Goal: Check status: Check status

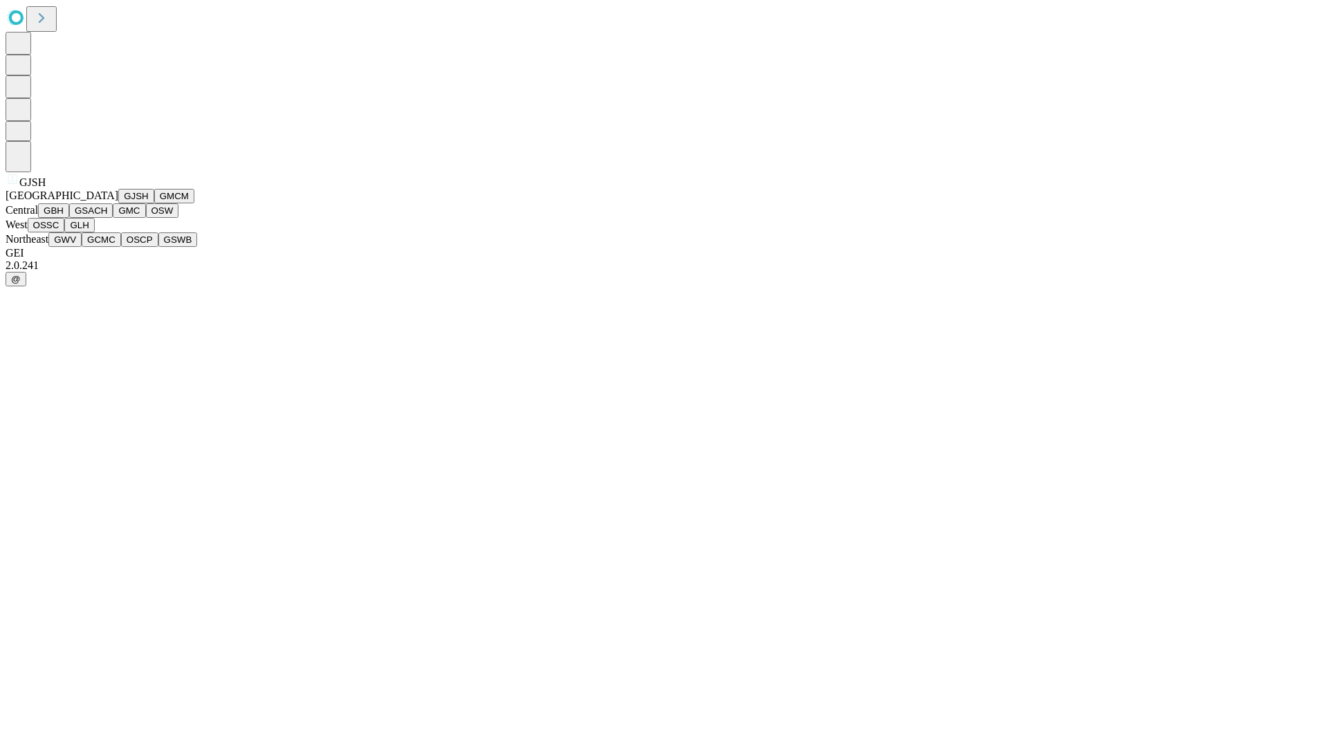
click at [118, 203] on button "GJSH" at bounding box center [136, 196] width 36 height 15
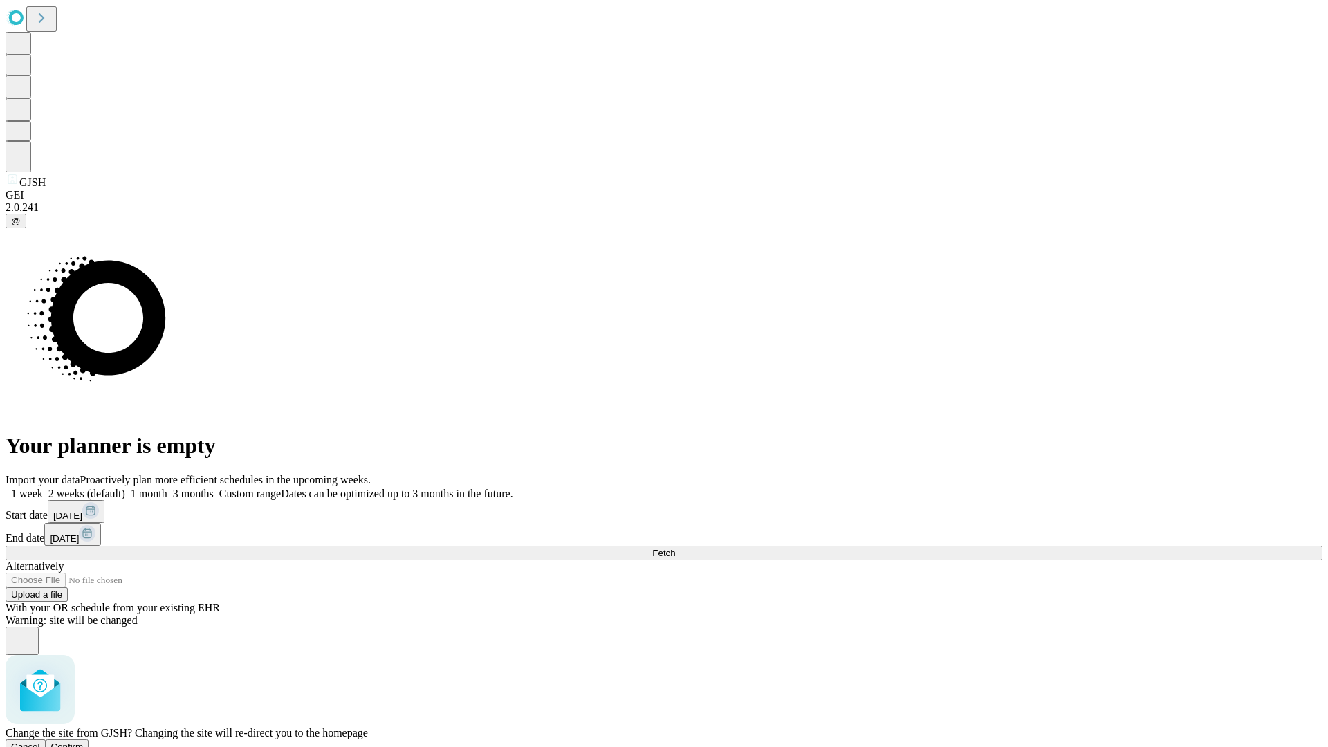
click at [84, 741] on span "Confirm" at bounding box center [67, 746] width 33 height 10
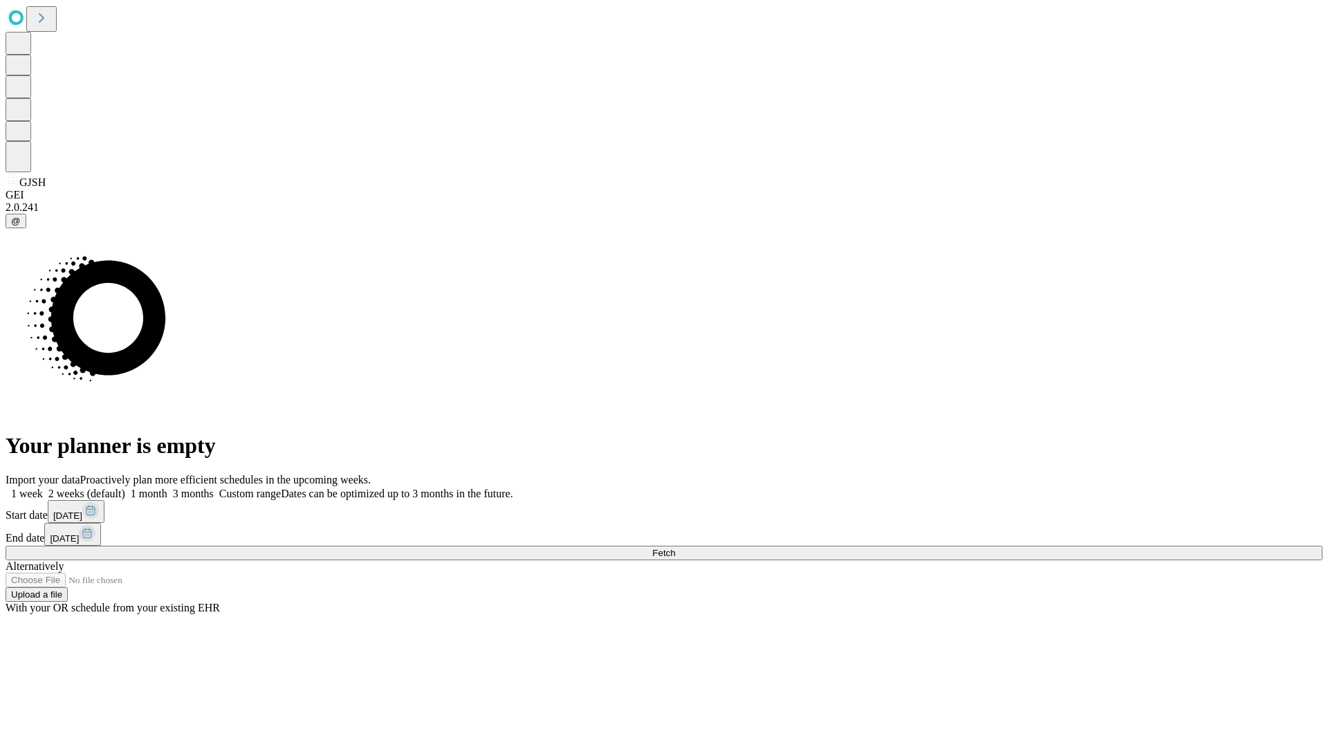
click at [43, 488] on label "1 week" at bounding box center [24, 494] width 37 height 12
click at [675, 548] on span "Fetch" at bounding box center [663, 553] width 23 height 10
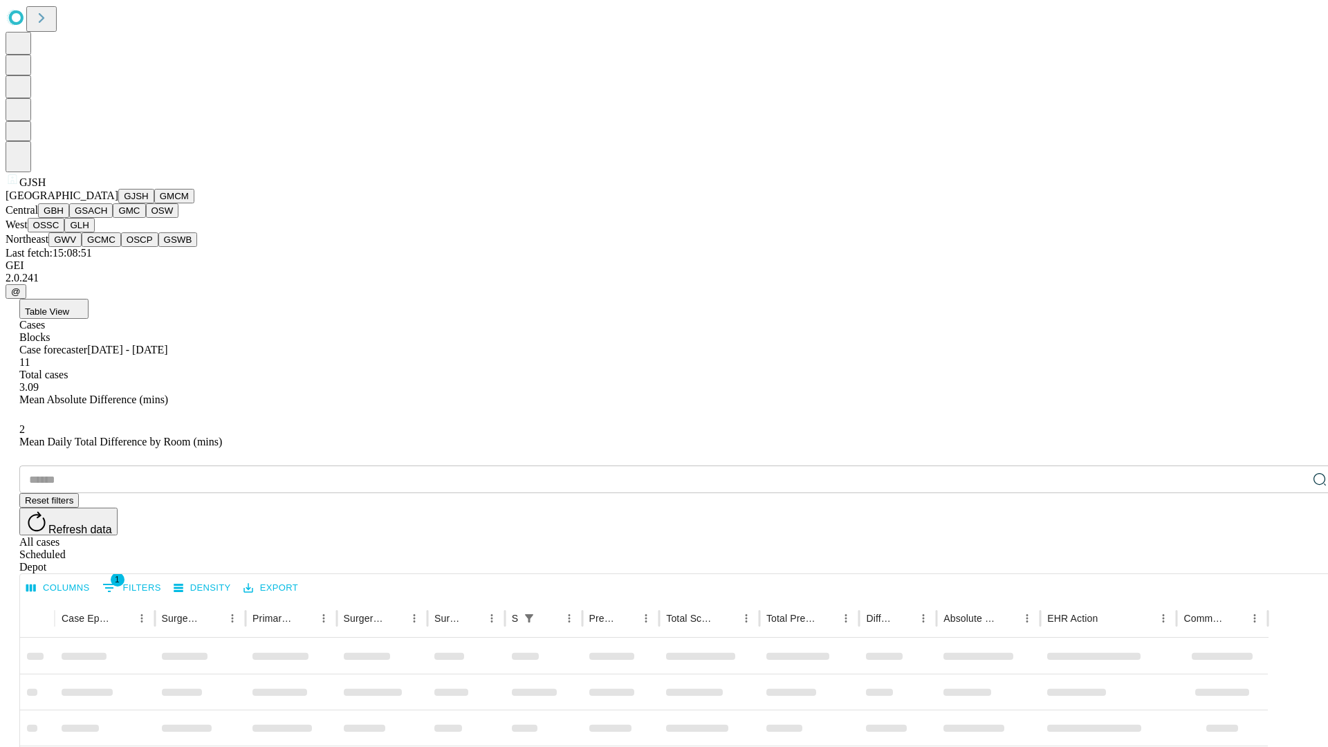
click at [154, 203] on button "GMCM" at bounding box center [174, 196] width 40 height 15
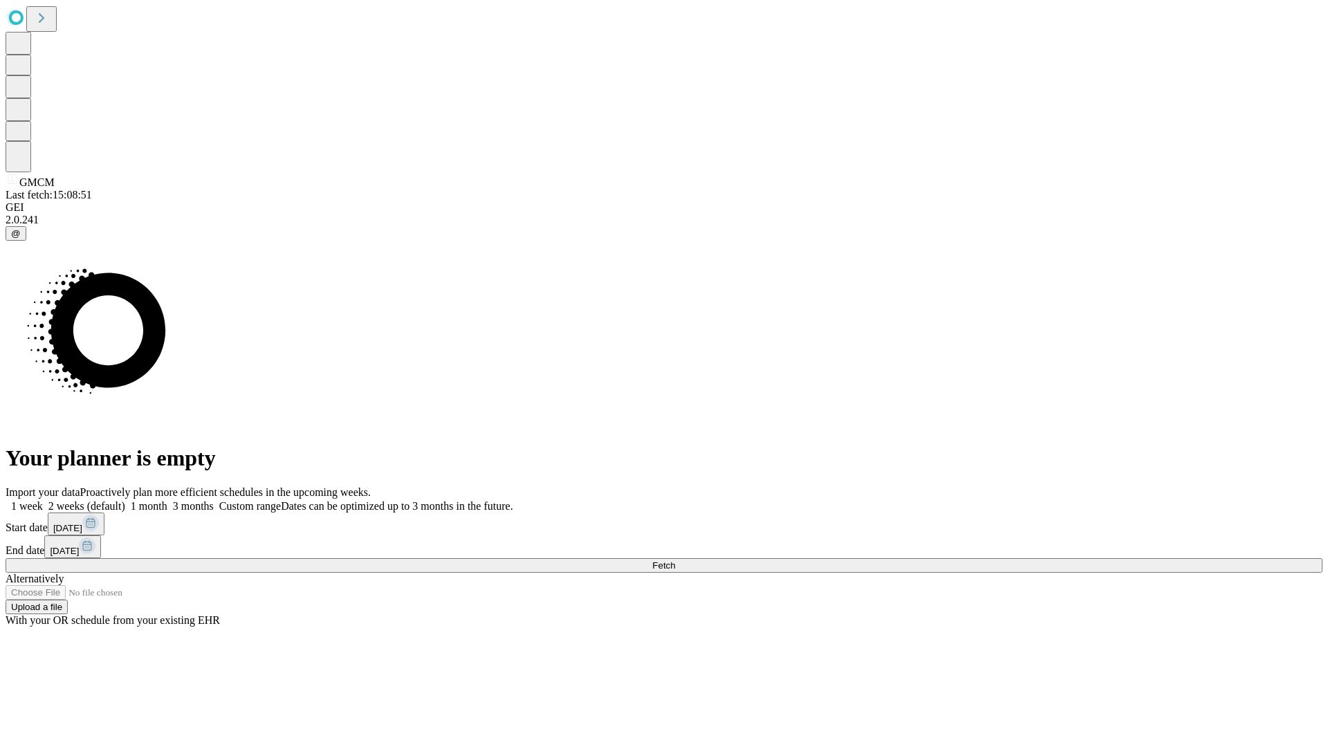
click at [43, 500] on label "1 week" at bounding box center [24, 506] width 37 height 12
click at [675, 560] on span "Fetch" at bounding box center [663, 565] width 23 height 10
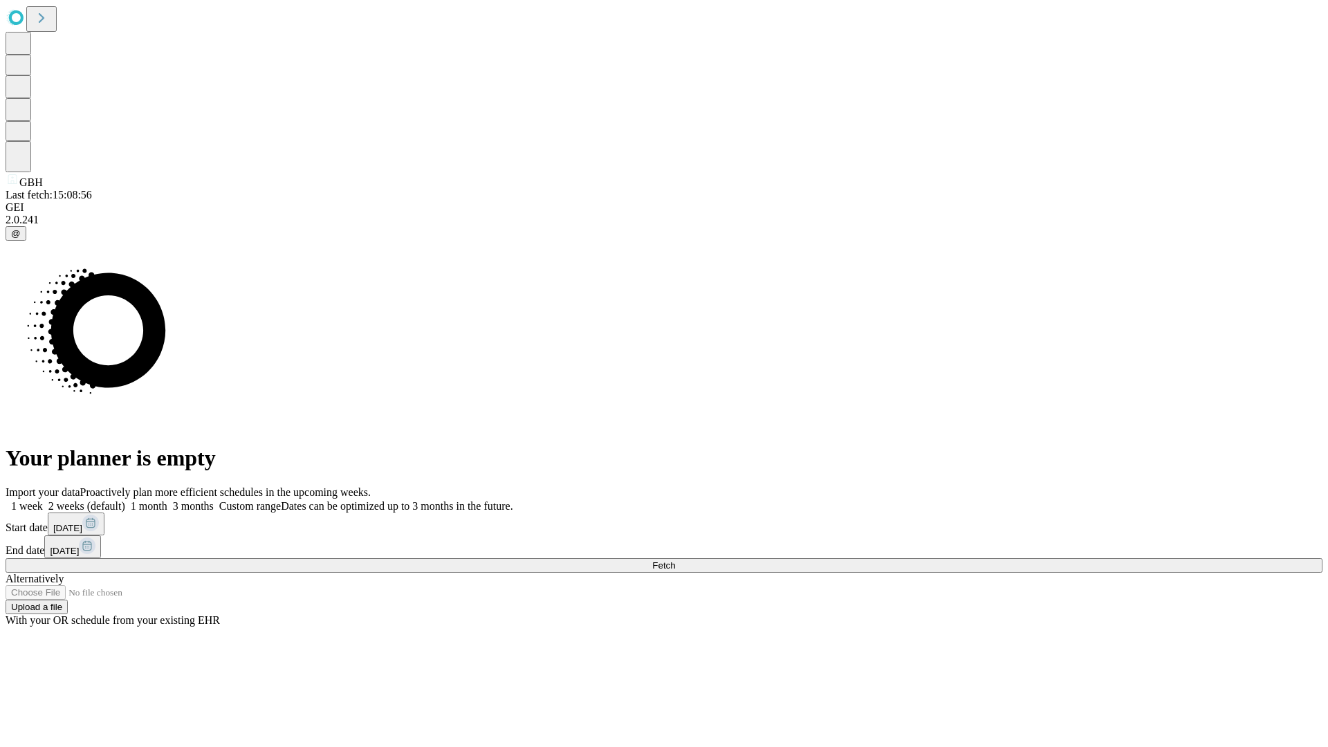
click at [43, 500] on label "1 week" at bounding box center [24, 506] width 37 height 12
click at [675, 560] on span "Fetch" at bounding box center [663, 565] width 23 height 10
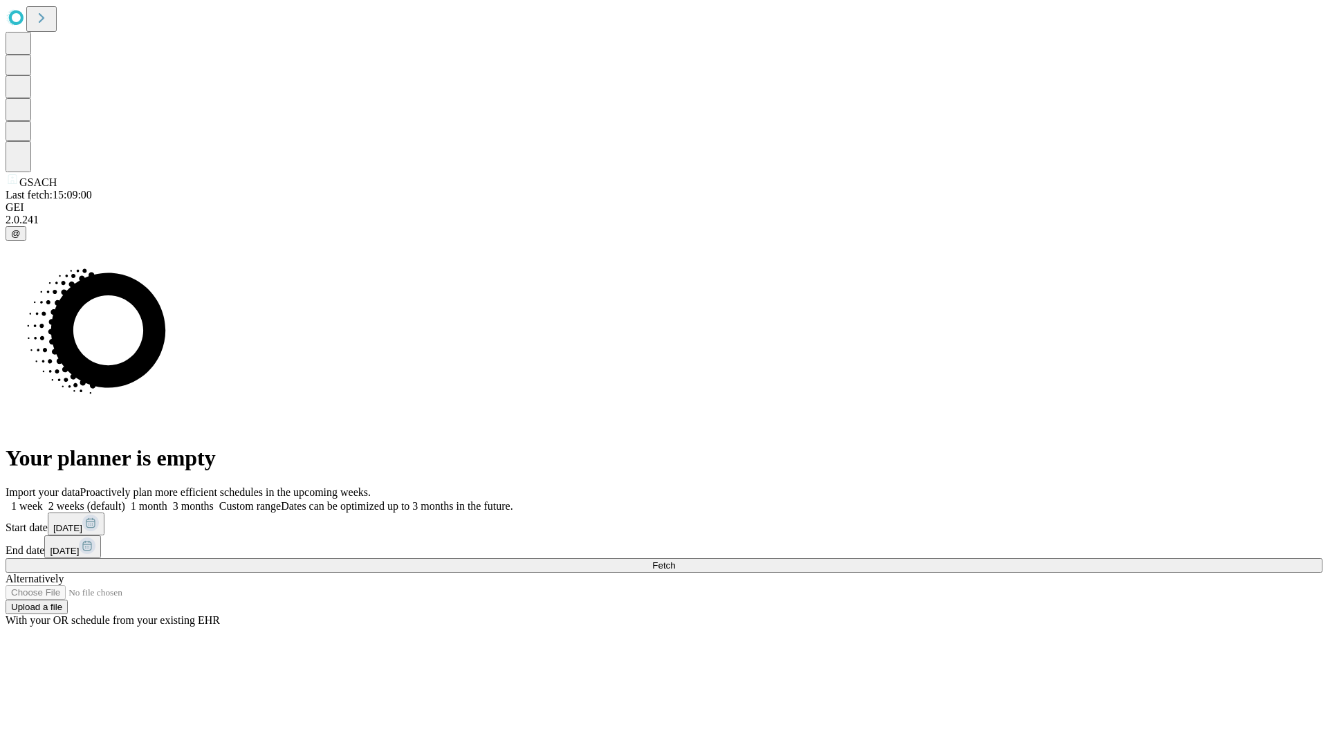
click at [43, 500] on label "1 week" at bounding box center [24, 506] width 37 height 12
click at [675, 560] on span "Fetch" at bounding box center [663, 565] width 23 height 10
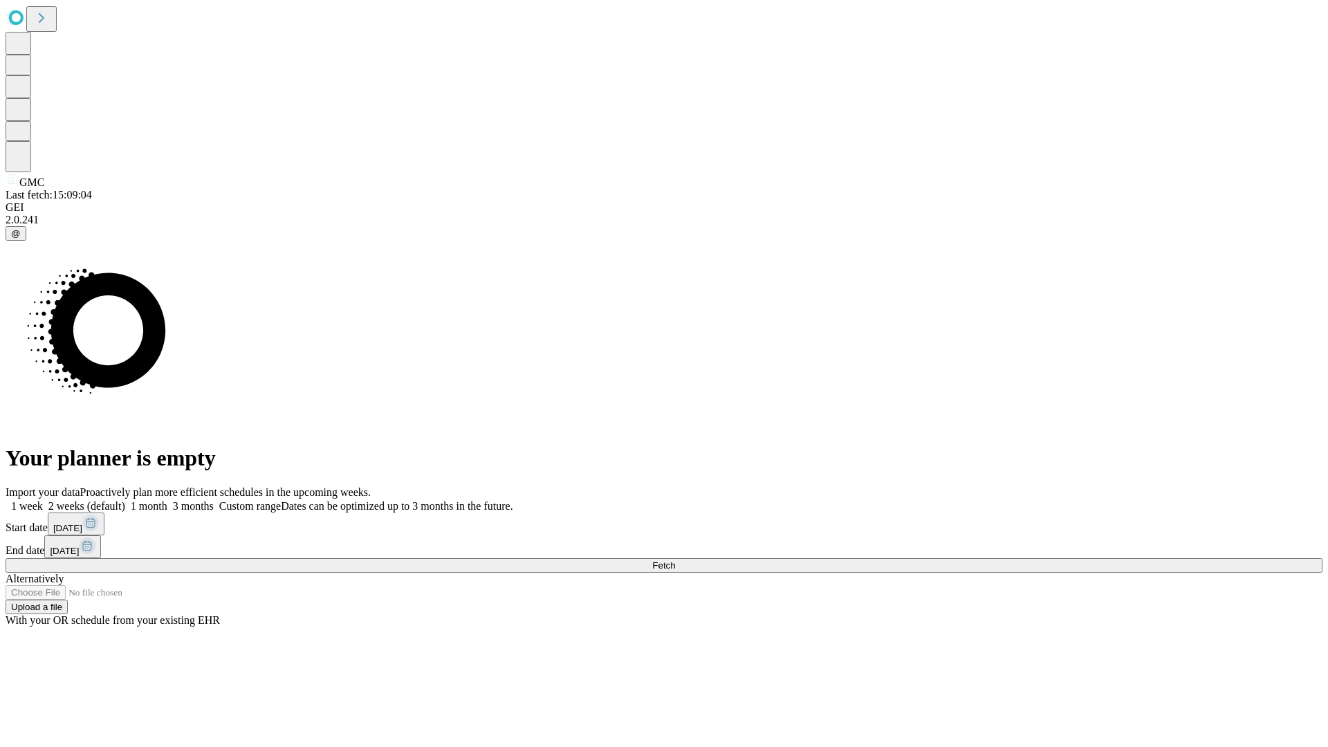
click at [43, 500] on label "1 week" at bounding box center [24, 506] width 37 height 12
click at [675, 560] on span "Fetch" at bounding box center [663, 565] width 23 height 10
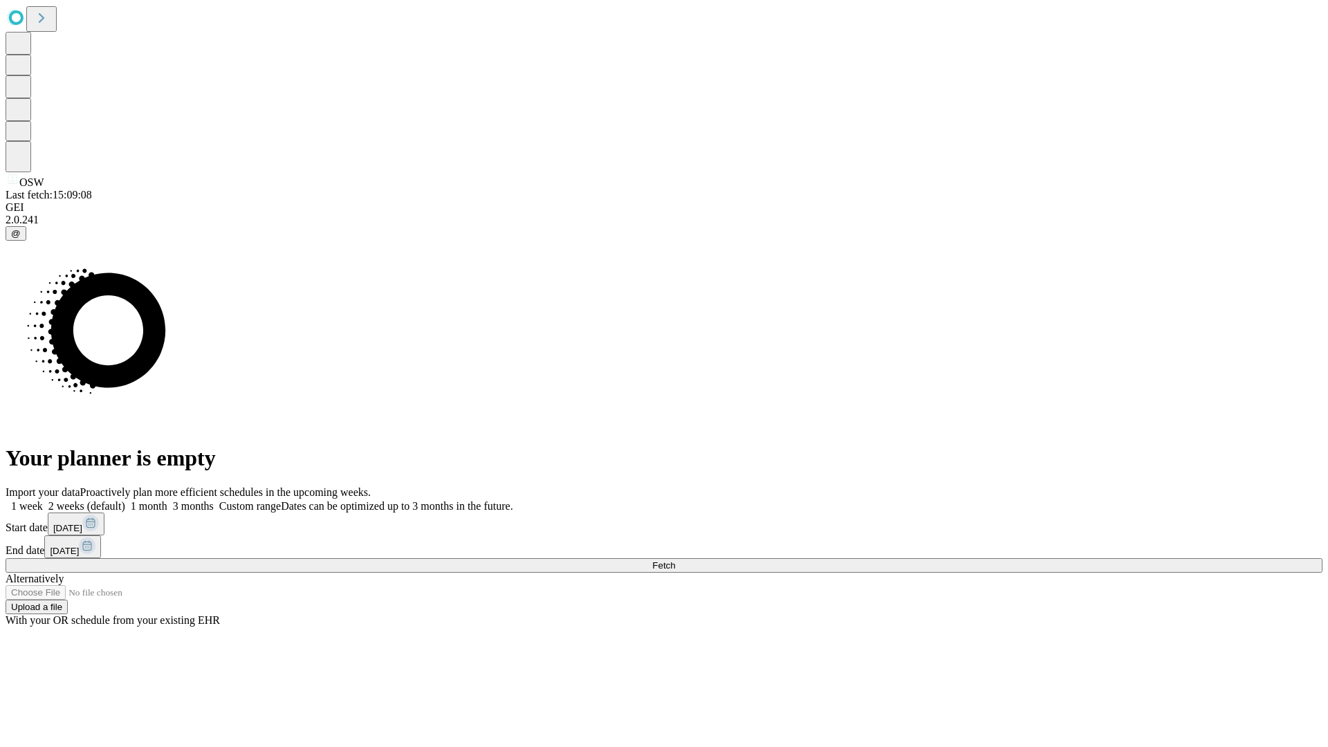
click at [43, 500] on label "1 week" at bounding box center [24, 506] width 37 height 12
click at [675, 560] on span "Fetch" at bounding box center [663, 565] width 23 height 10
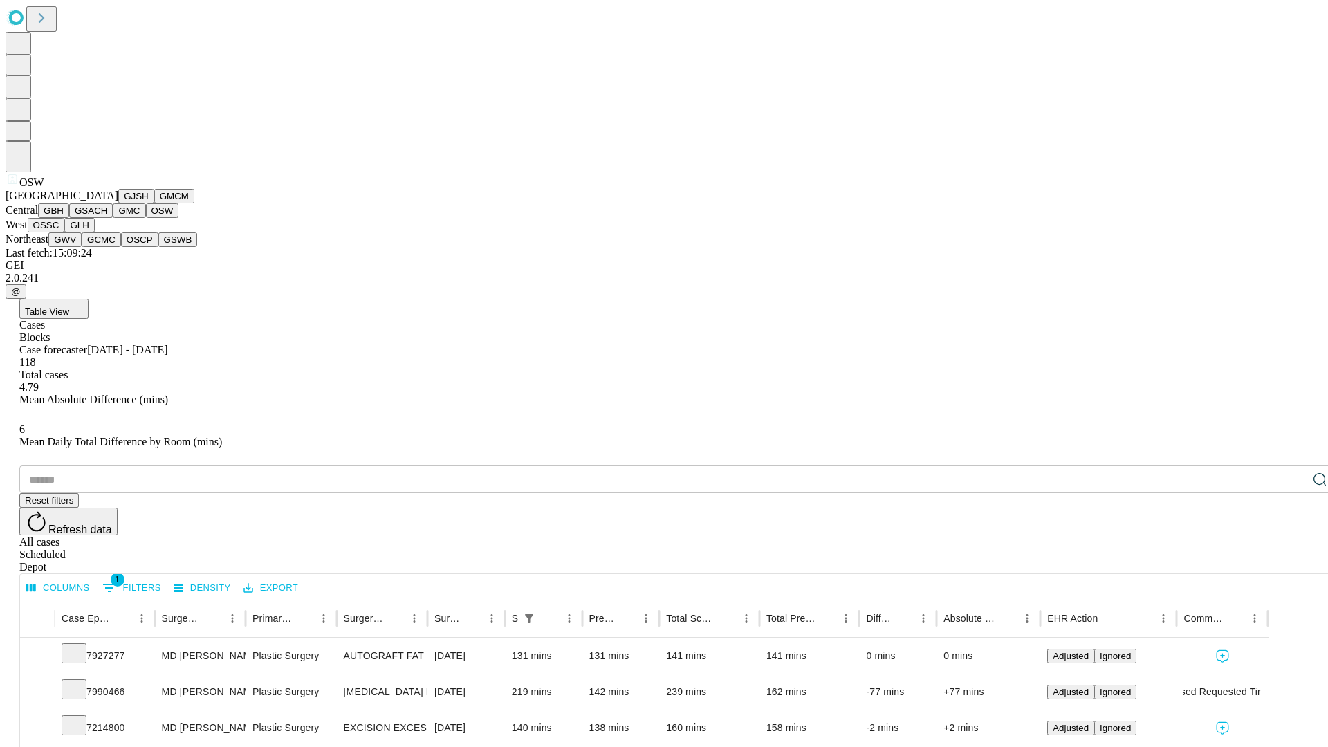
click at [65, 232] on button "OSSC" at bounding box center [46, 225] width 37 height 15
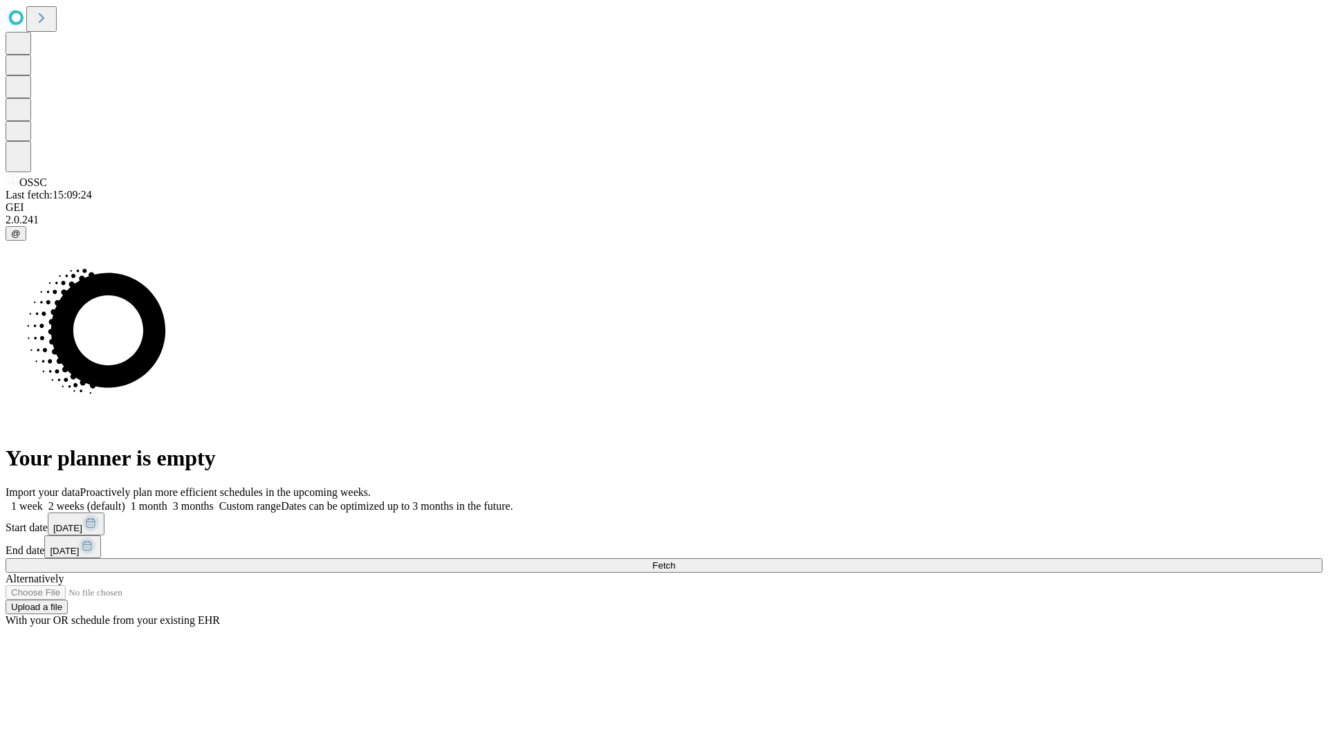
click at [43, 500] on label "1 week" at bounding box center [24, 506] width 37 height 12
click at [675, 560] on span "Fetch" at bounding box center [663, 565] width 23 height 10
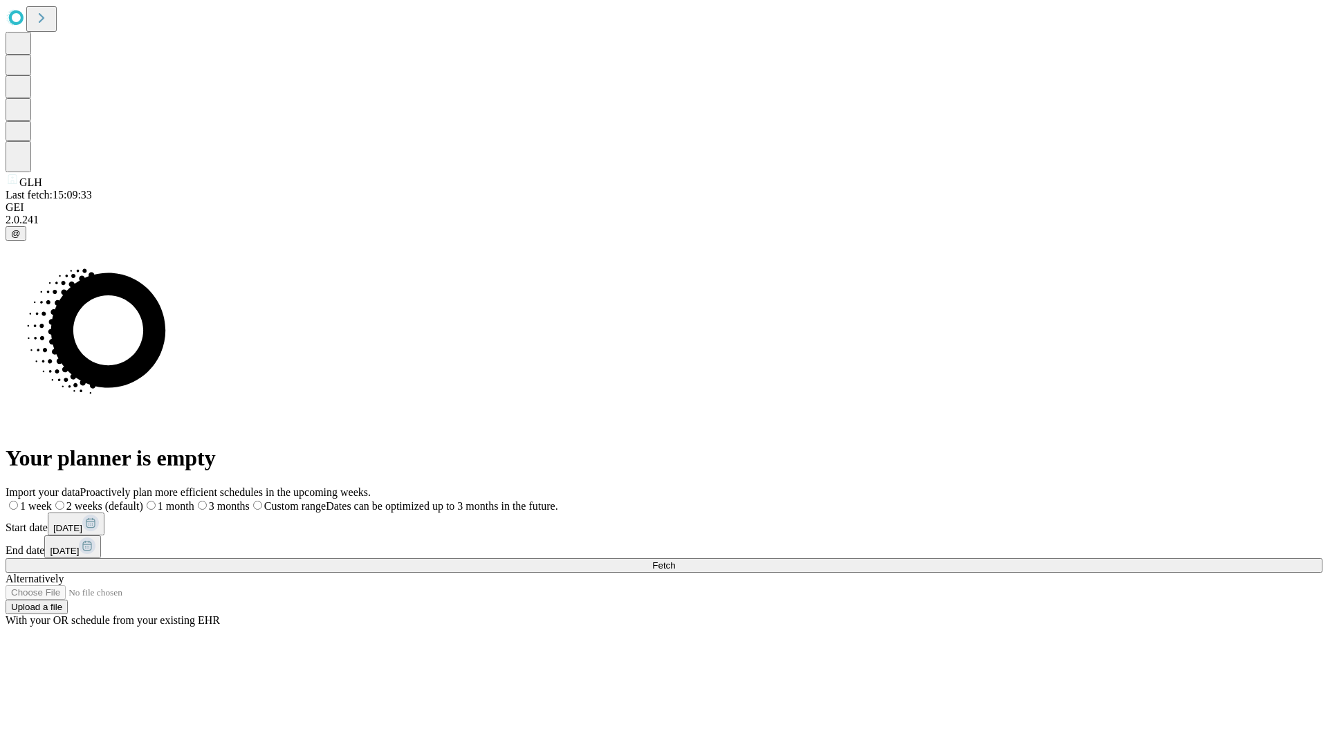
click at [52, 500] on label "1 week" at bounding box center [29, 506] width 46 height 12
click at [675, 560] on span "Fetch" at bounding box center [663, 565] width 23 height 10
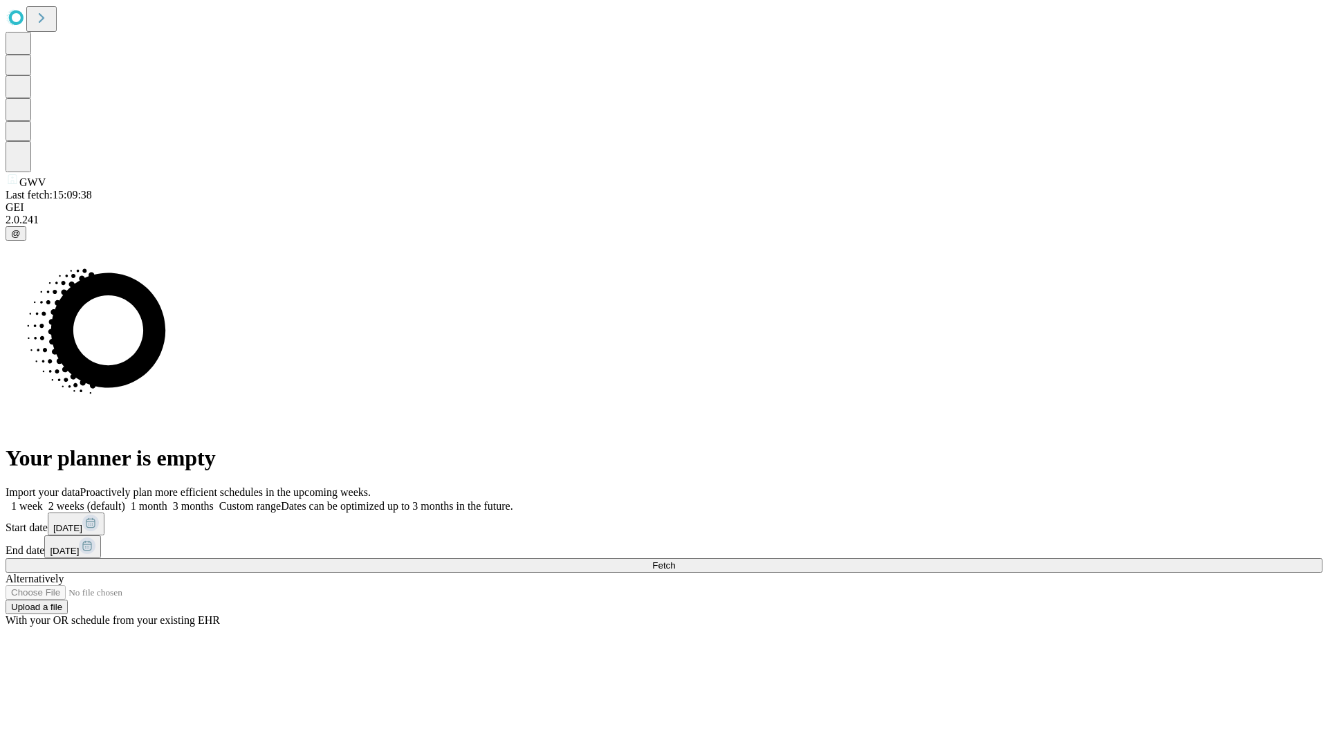
click at [43, 500] on label "1 week" at bounding box center [24, 506] width 37 height 12
click at [675, 560] on span "Fetch" at bounding box center [663, 565] width 23 height 10
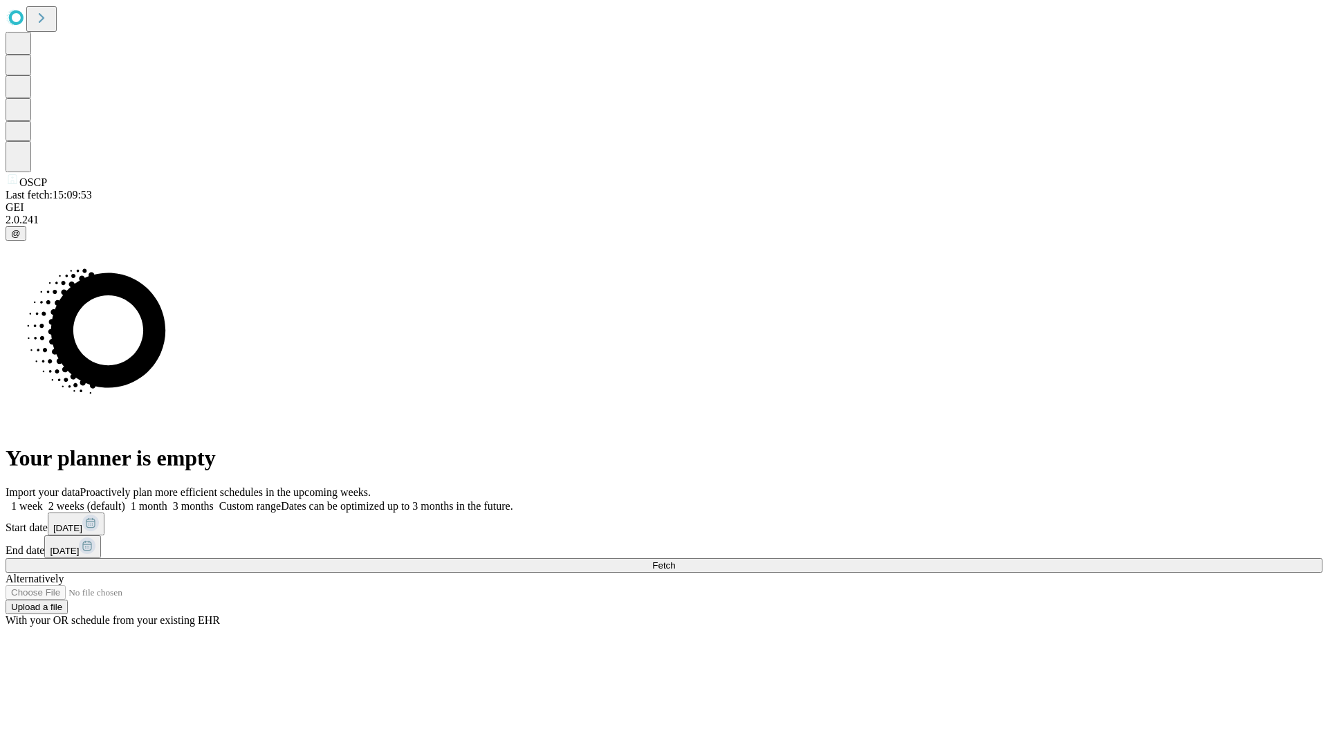
click at [43, 500] on label "1 week" at bounding box center [24, 506] width 37 height 12
click at [675, 560] on span "Fetch" at bounding box center [663, 565] width 23 height 10
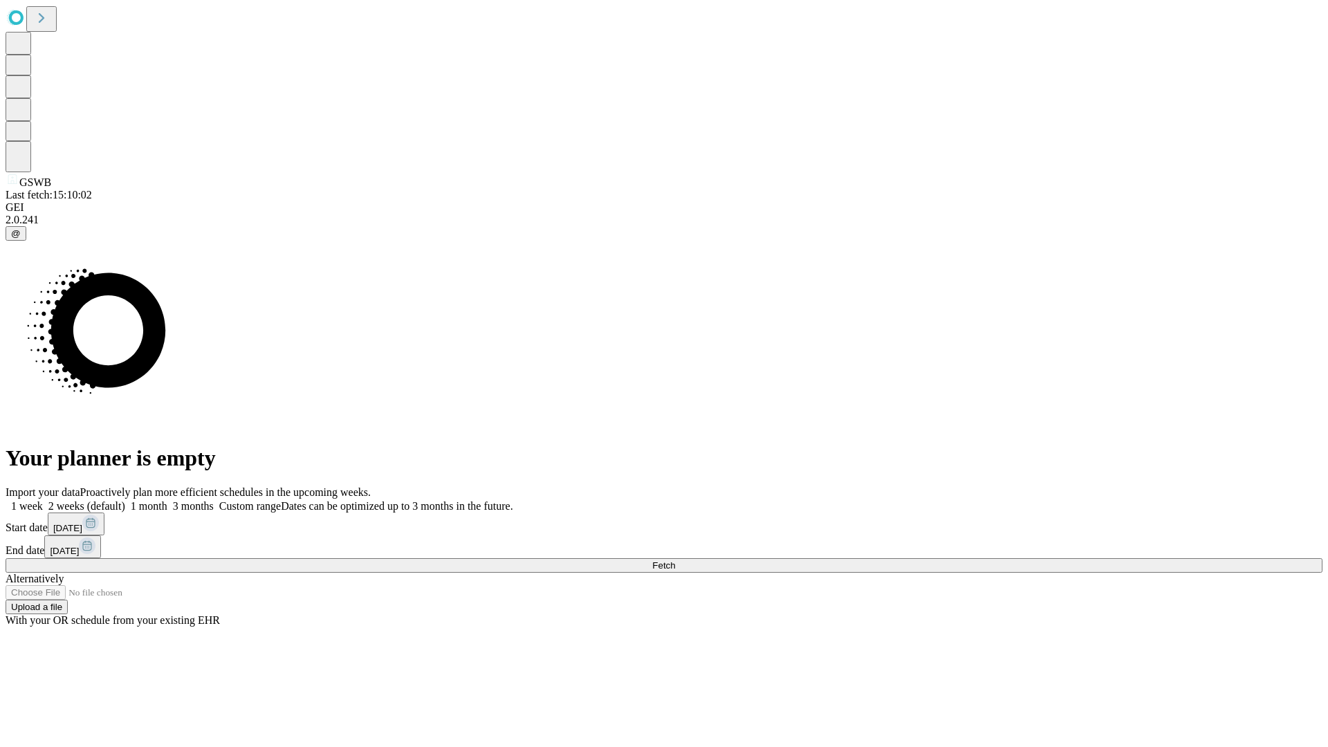
click at [675, 560] on span "Fetch" at bounding box center [663, 565] width 23 height 10
